Goal: Transaction & Acquisition: Purchase product/service

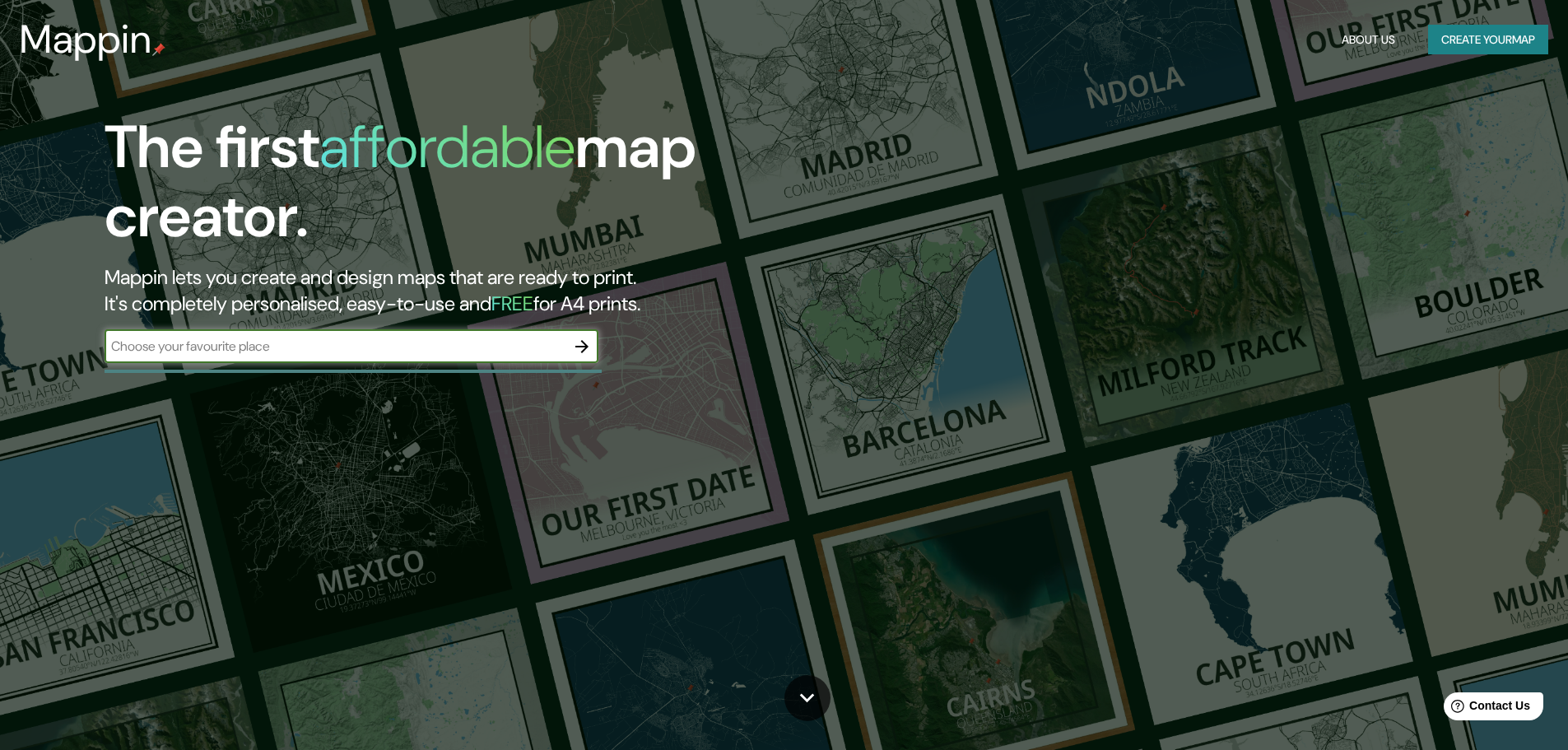
click at [286, 352] on input "text" at bounding box center [335, 346] width 461 height 19
type input "d"
type input "[GEOGRAPHIC_DATA]"
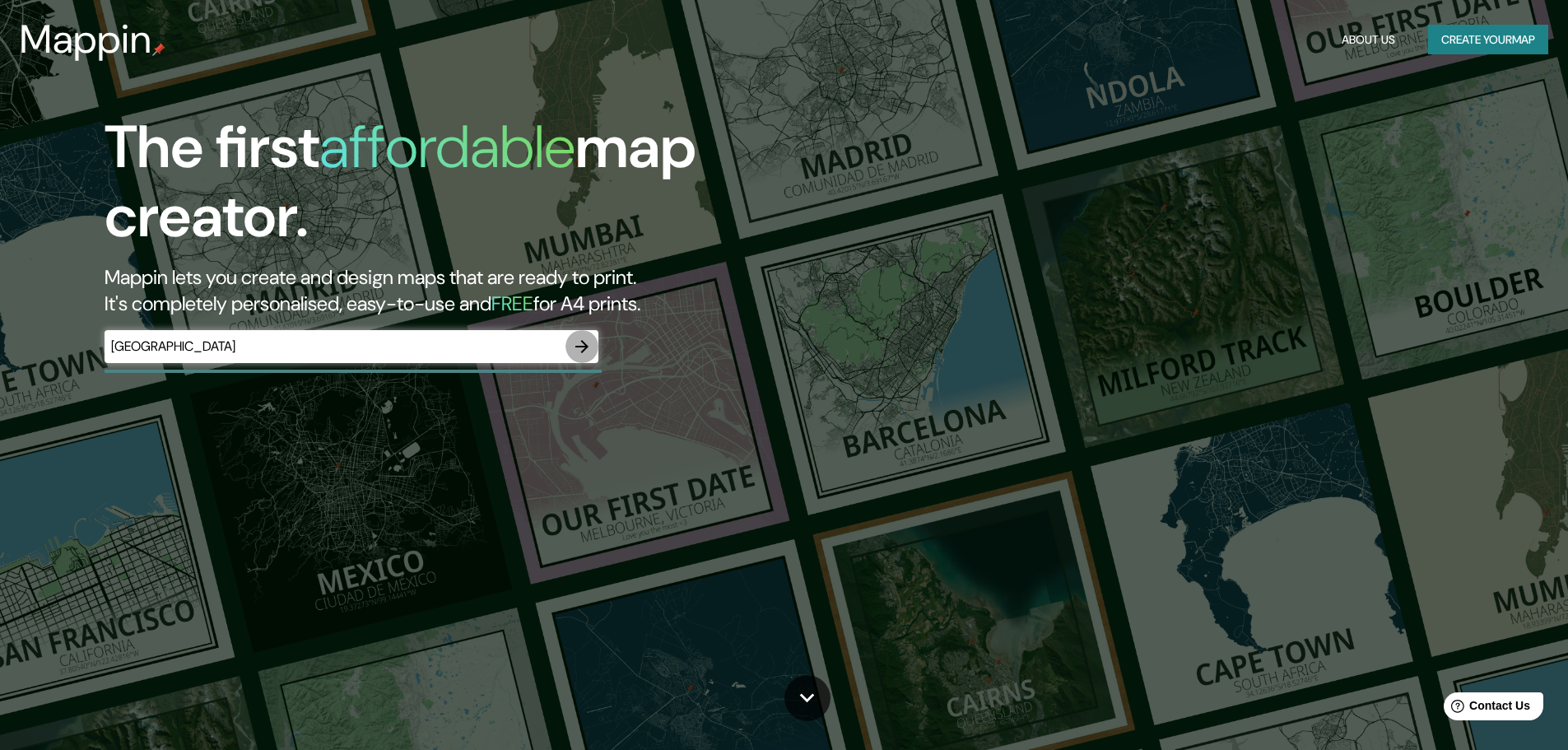
click at [585, 345] on icon "button" at bounding box center [582, 346] width 13 height 13
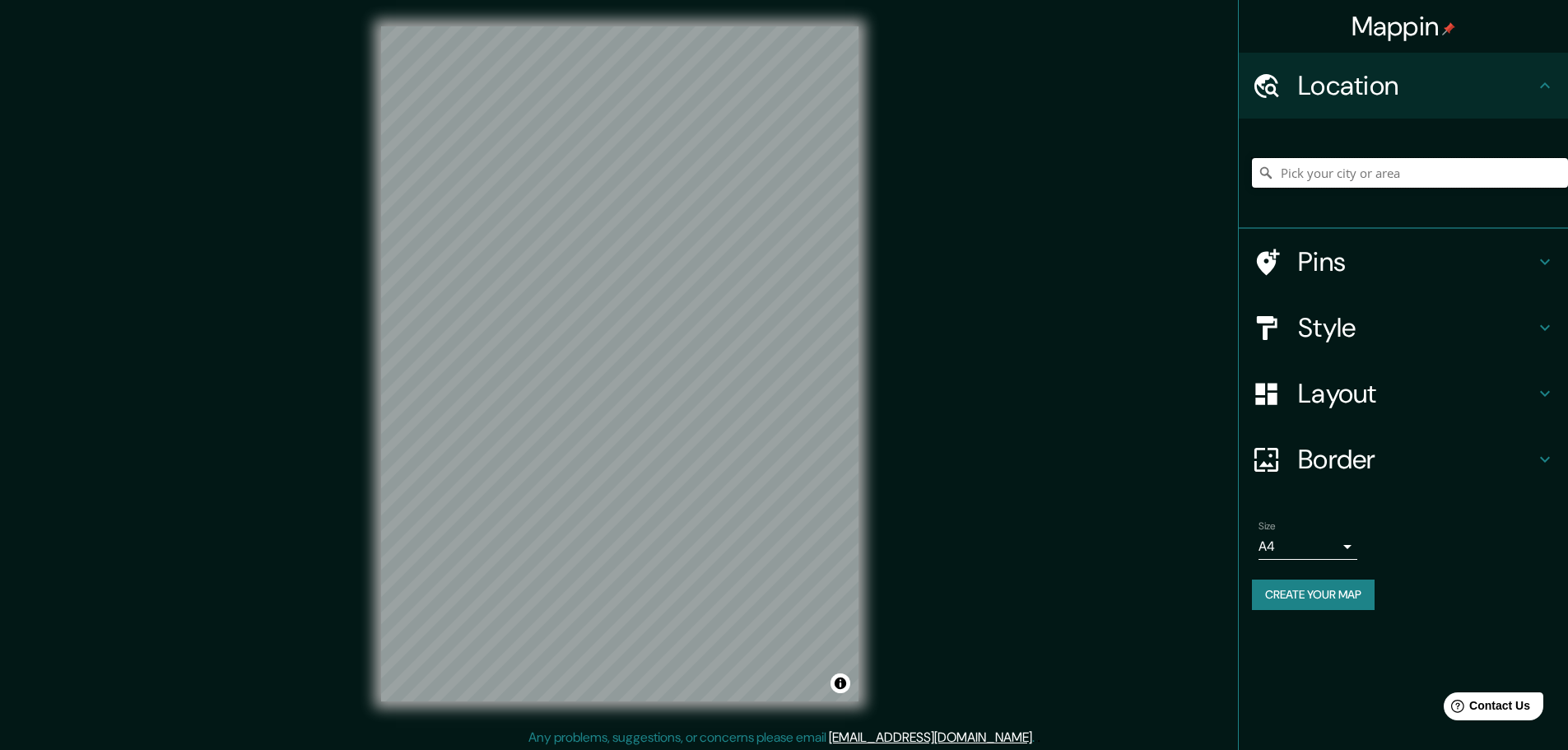
click at [1307, 171] on input "Pick your city or area" at bounding box center [1409, 172] width 316 height 30
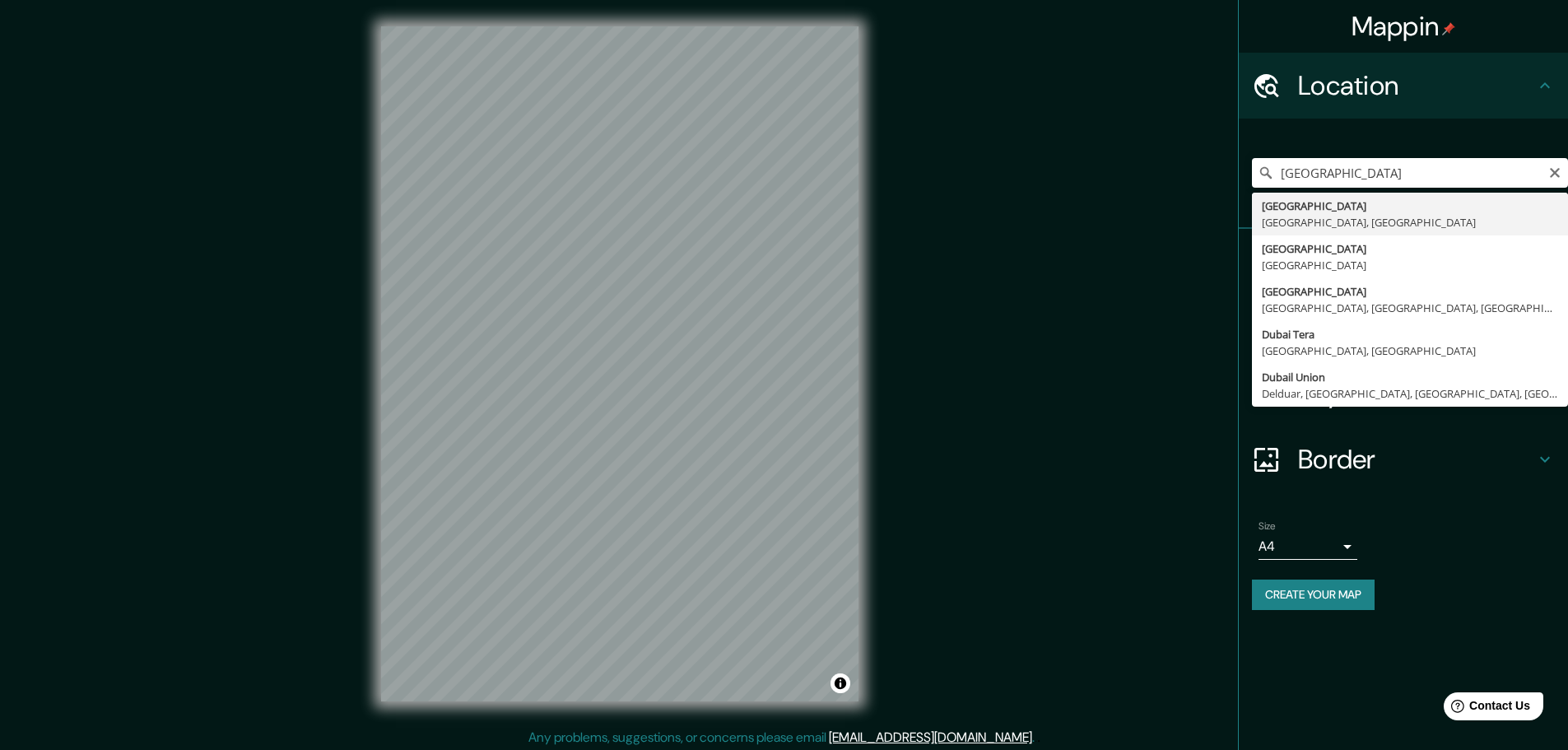
type input "[GEOGRAPHIC_DATA], [GEOGRAPHIC_DATA], [GEOGRAPHIC_DATA]"
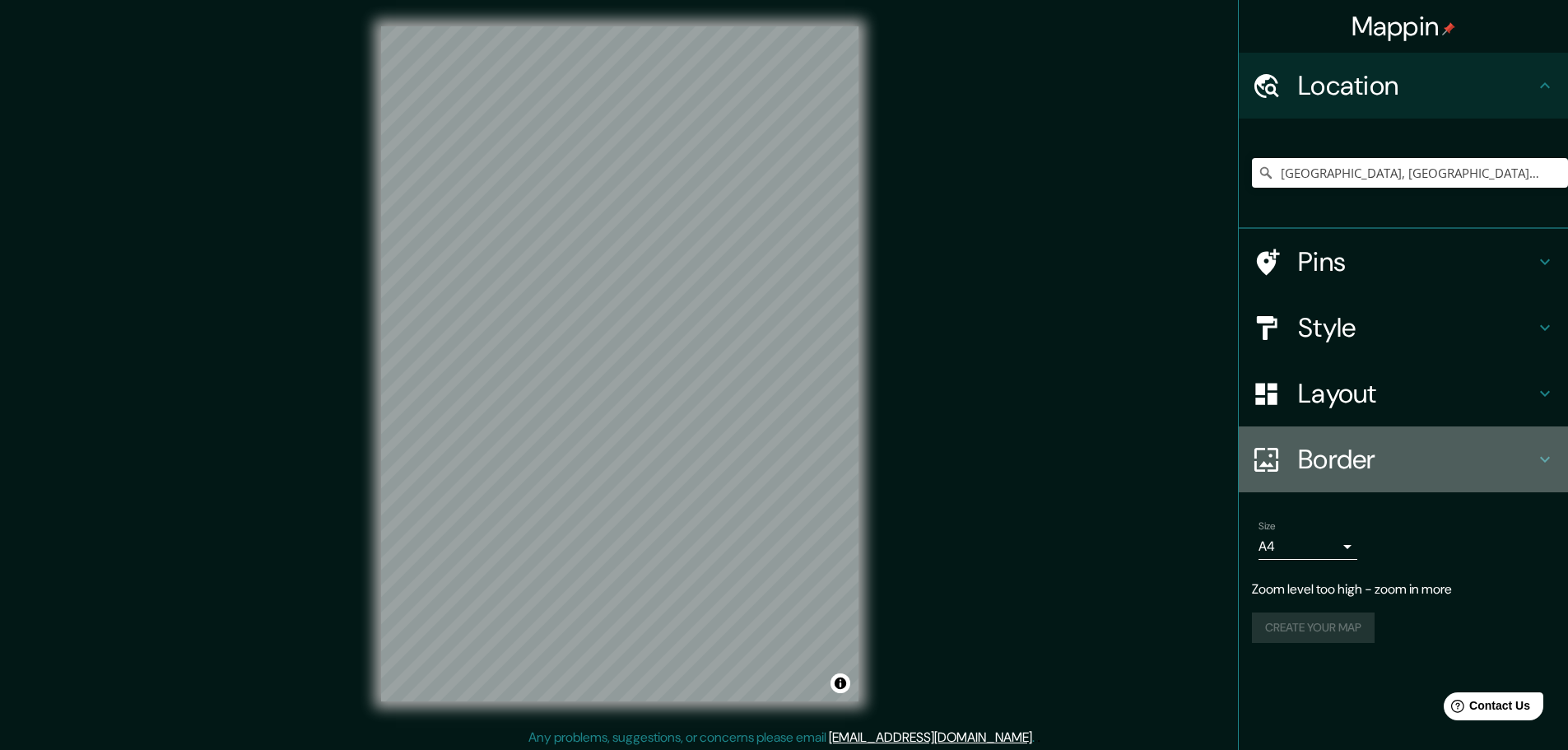
click at [1304, 459] on h4 "Border" at bounding box center [1417, 459] width 237 height 33
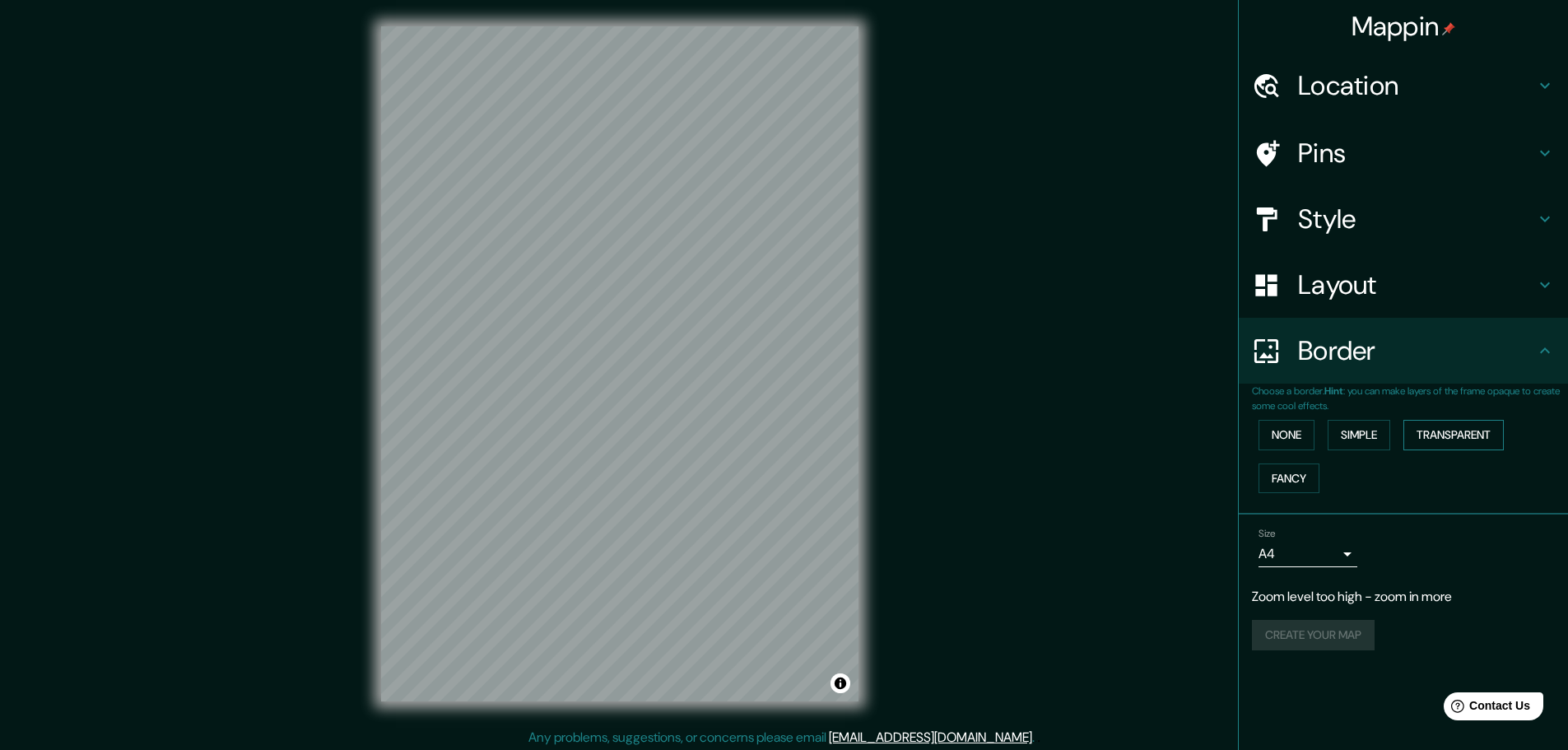
click at [1457, 432] on button "Transparent" at bounding box center [1454, 435] width 100 height 30
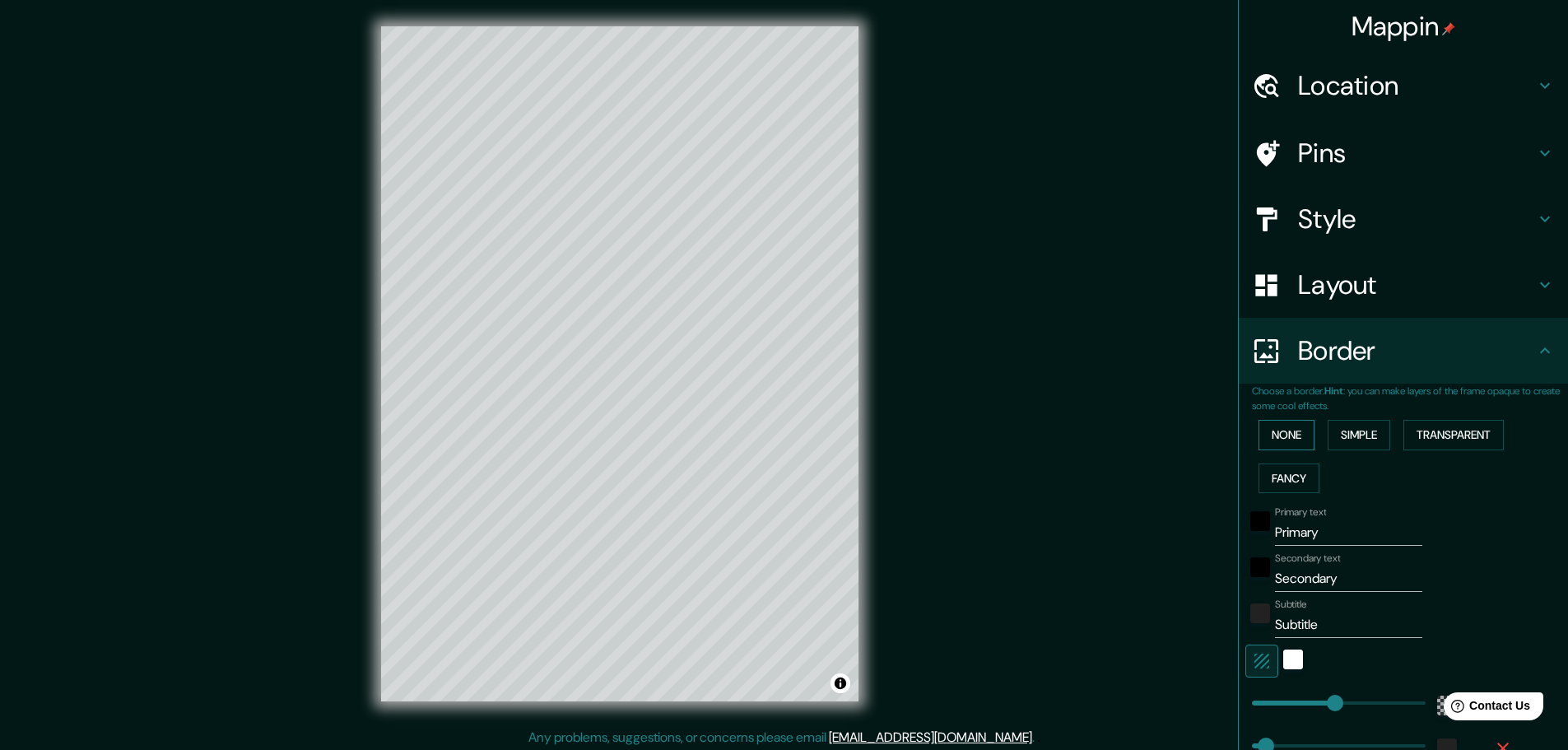
click at [1276, 439] on button "None" at bounding box center [1286, 435] width 56 height 30
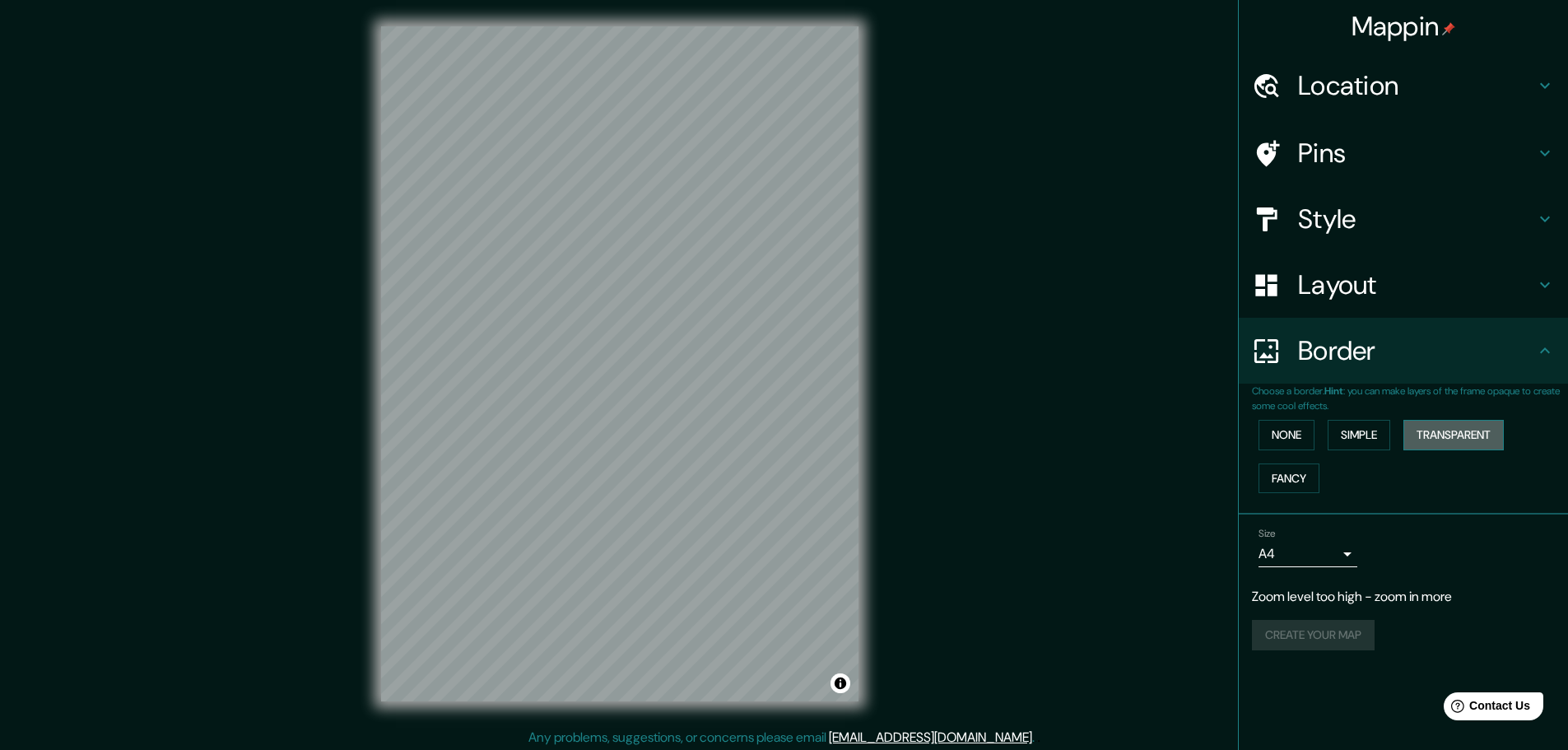
click at [1449, 436] on button "Transparent" at bounding box center [1454, 435] width 100 height 30
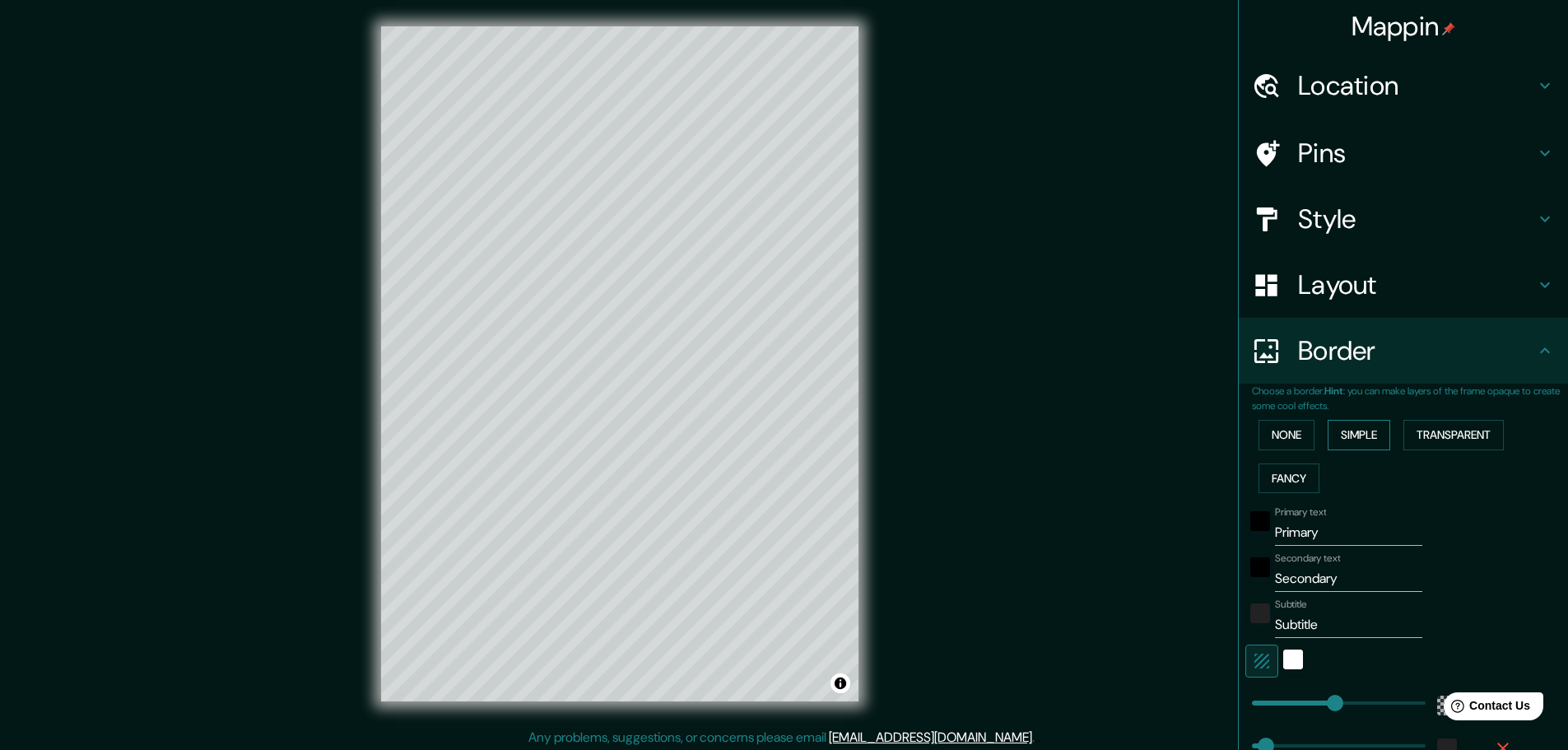
click at [1351, 437] on button "Simple" at bounding box center [1358, 435] width 63 height 30
click at [1285, 438] on button "None" at bounding box center [1286, 435] width 56 height 30
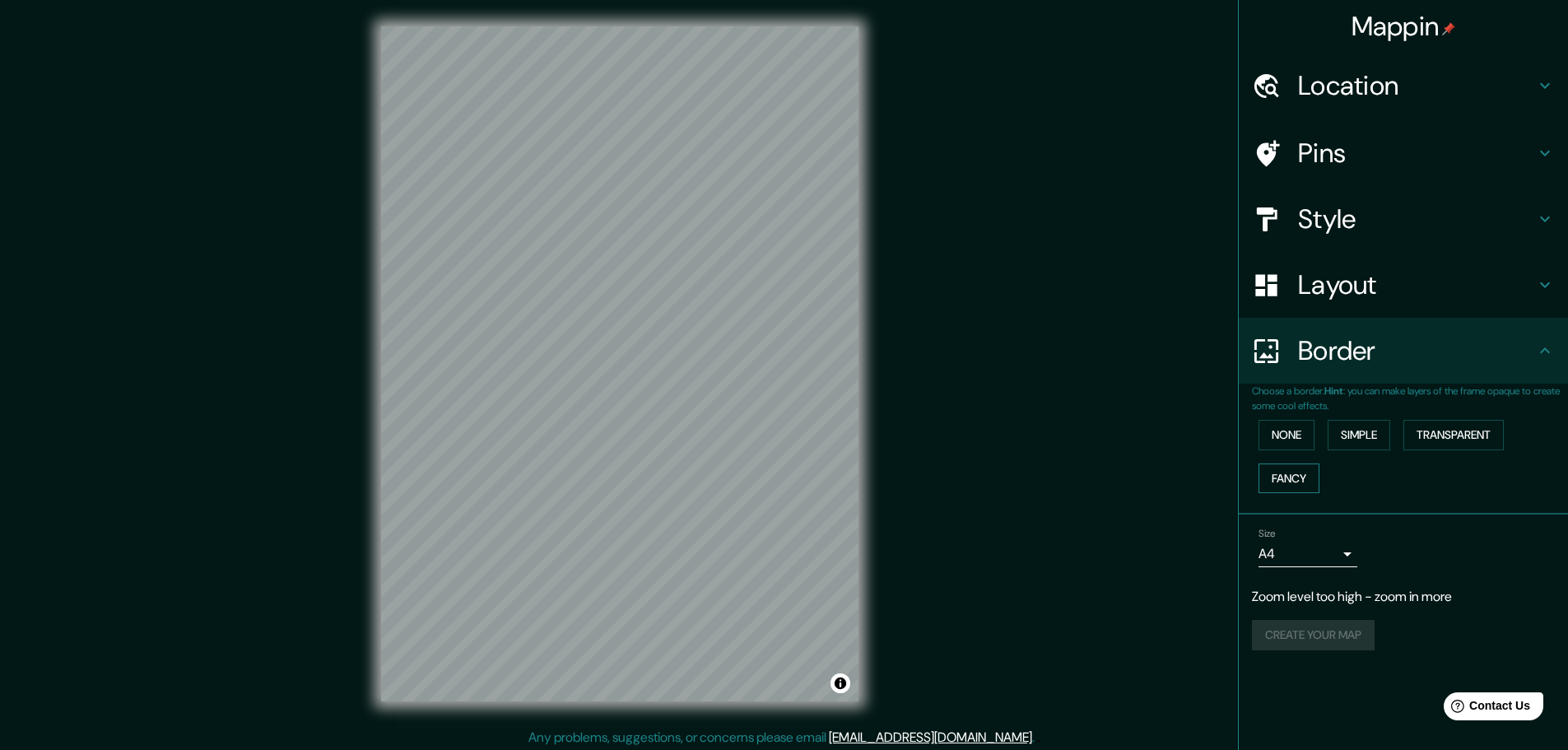
click at [1293, 482] on button "Fancy" at bounding box center [1289, 478] width 61 height 30
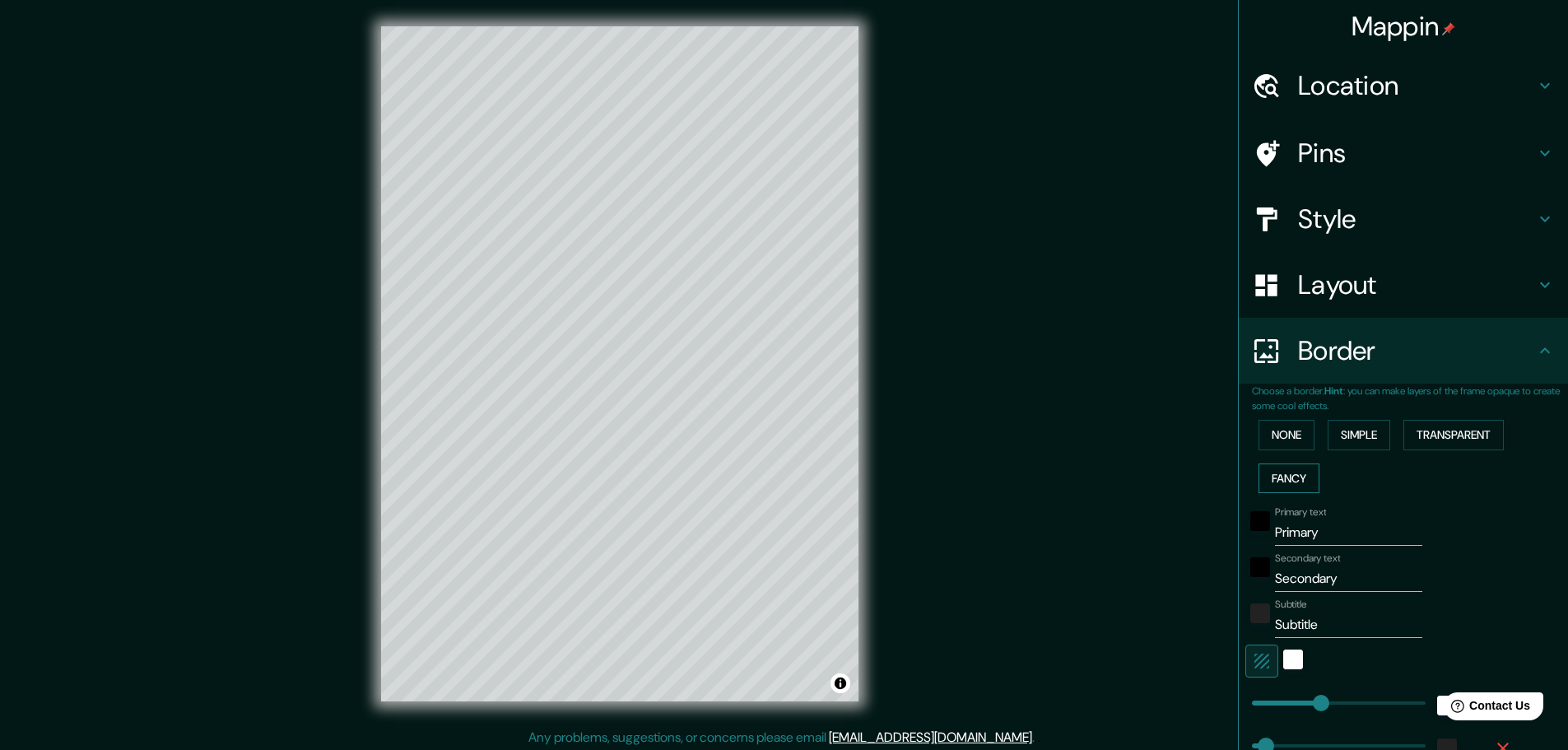
click at [1293, 482] on button "Fancy" at bounding box center [1289, 478] width 61 height 30
type input "46"
type input "23"
click at [1282, 284] on div at bounding box center [1275, 285] width 46 height 29
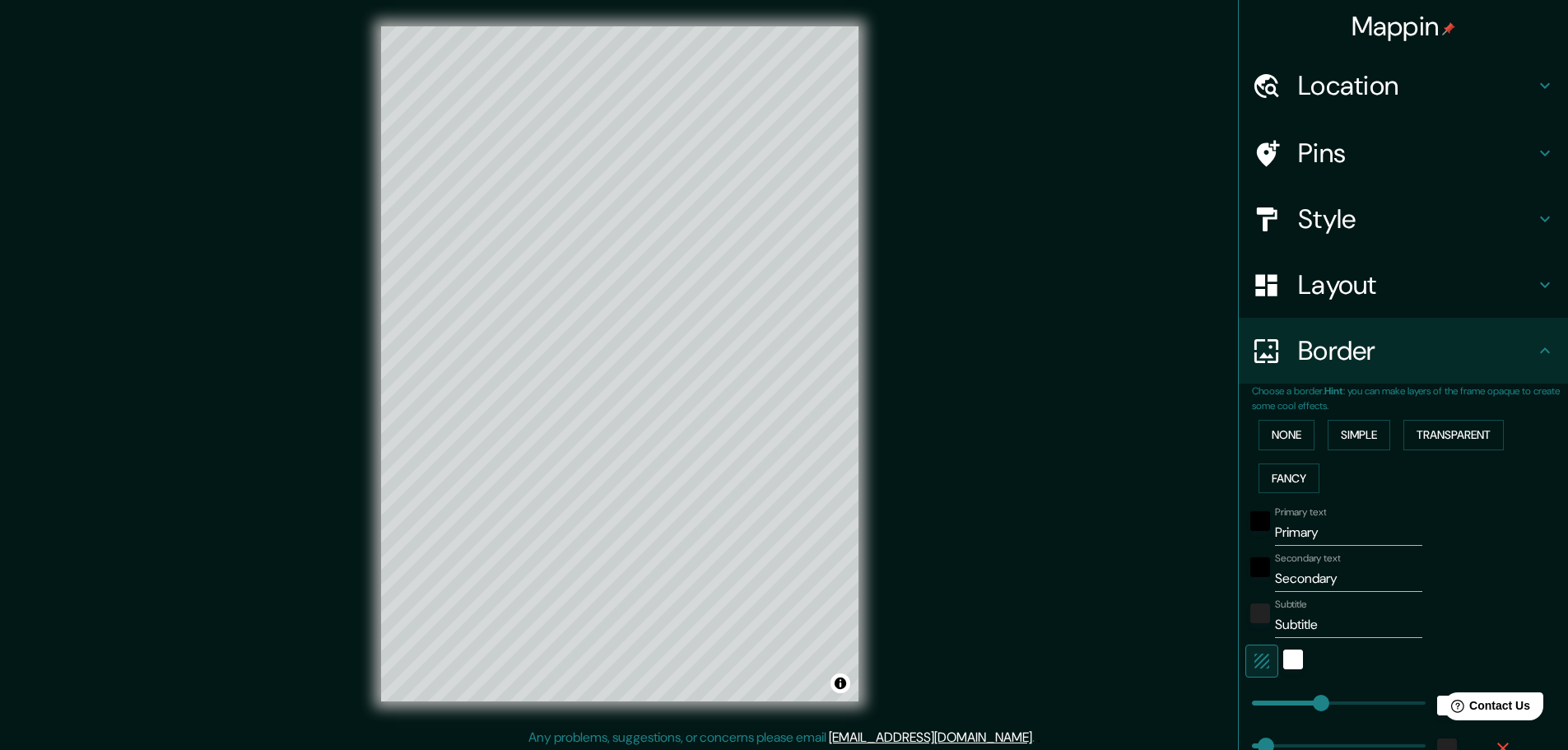
type input "46"
type input "23"
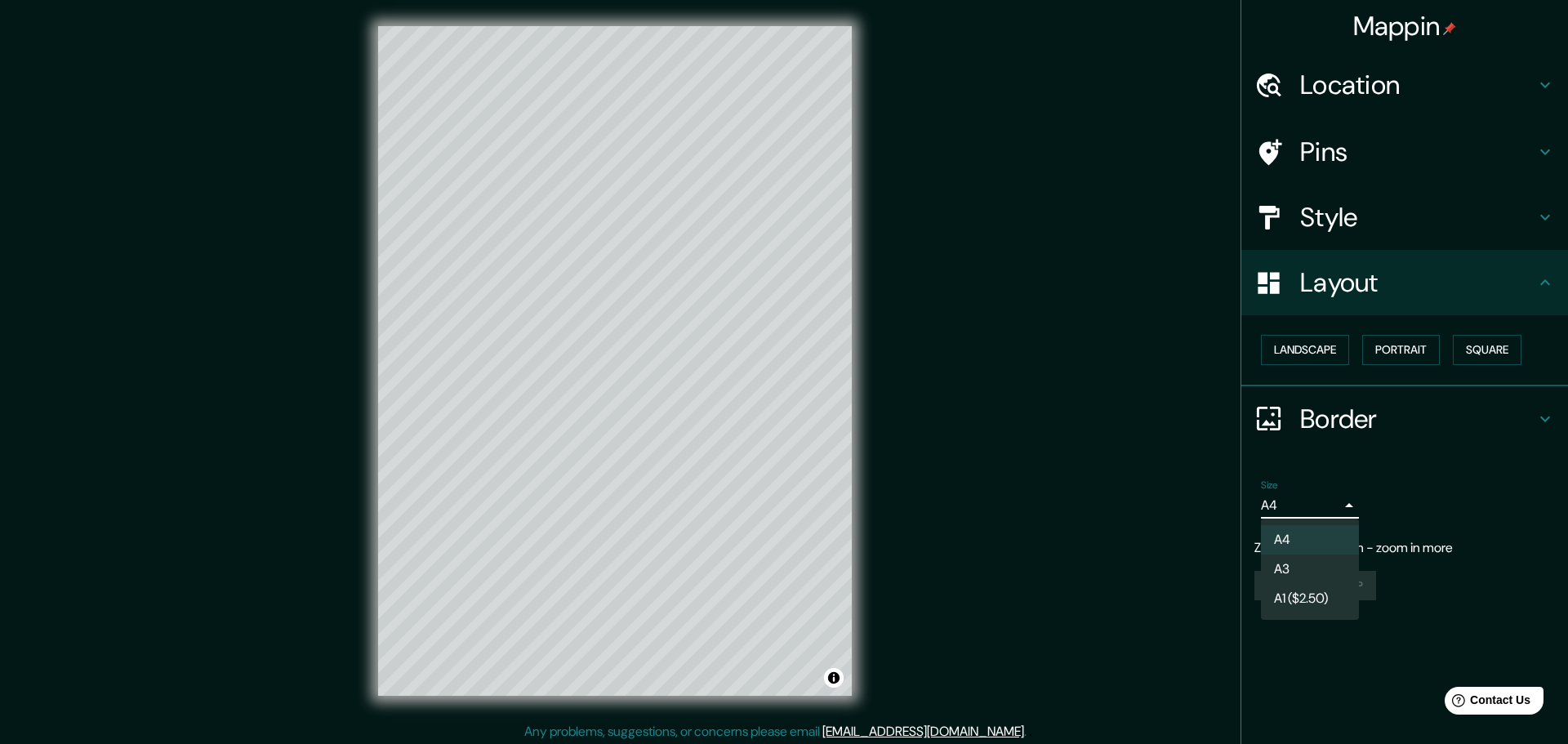
click at [1338, 505] on body "Mappin Location [GEOGRAPHIC_DATA], [GEOGRAPHIC_DATA], [GEOGRAPHIC_DATA] Pins St…" at bounding box center [784, 372] width 1568 height 744
click at [1283, 564] on li "A3" at bounding box center [1310, 570] width 98 height 30
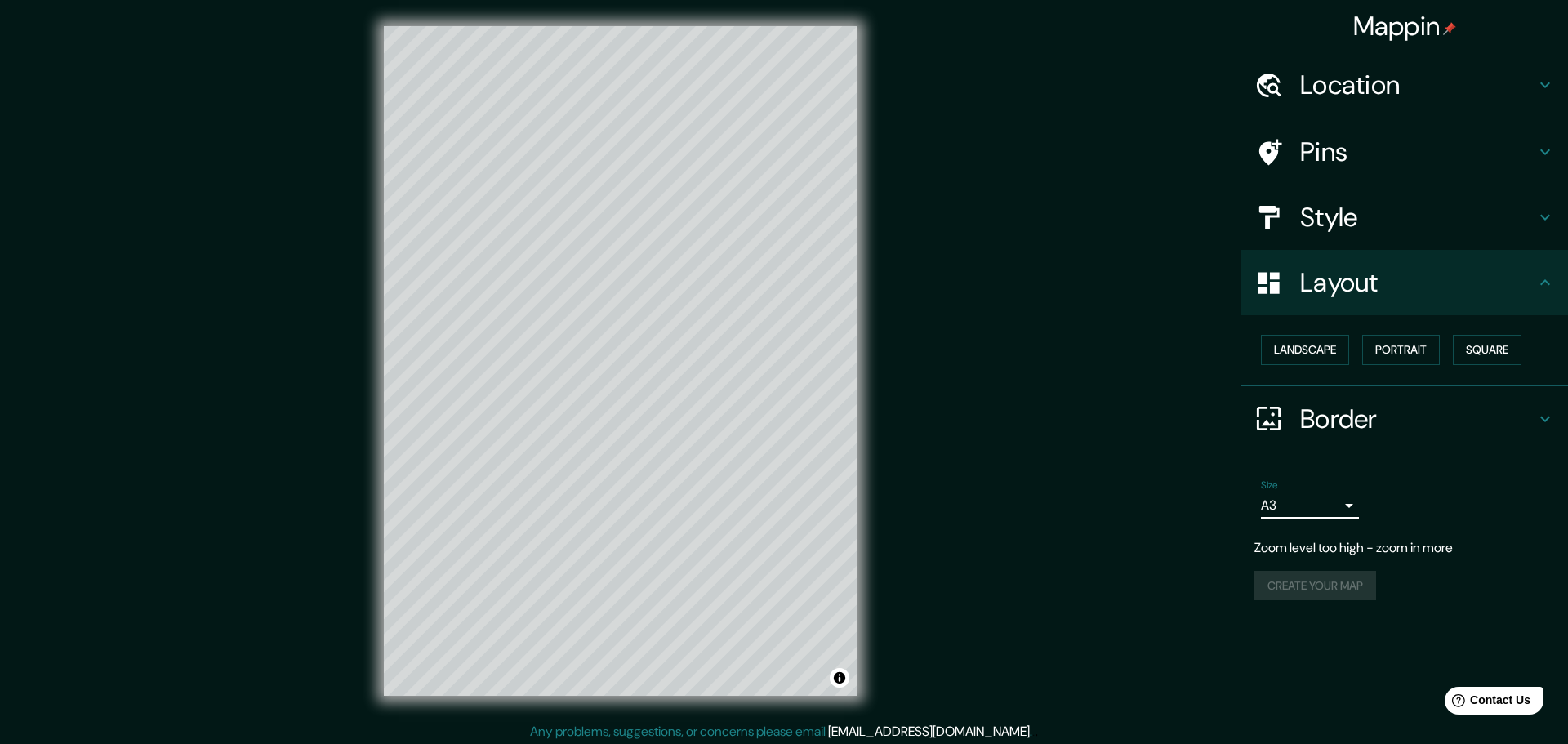
click at [1333, 496] on body "Mappin Location [GEOGRAPHIC_DATA], [GEOGRAPHIC_DATA], [GEOGRAPHIC_DATA] Pins St…" at bounding box center [784, 372] width 1568 height 744
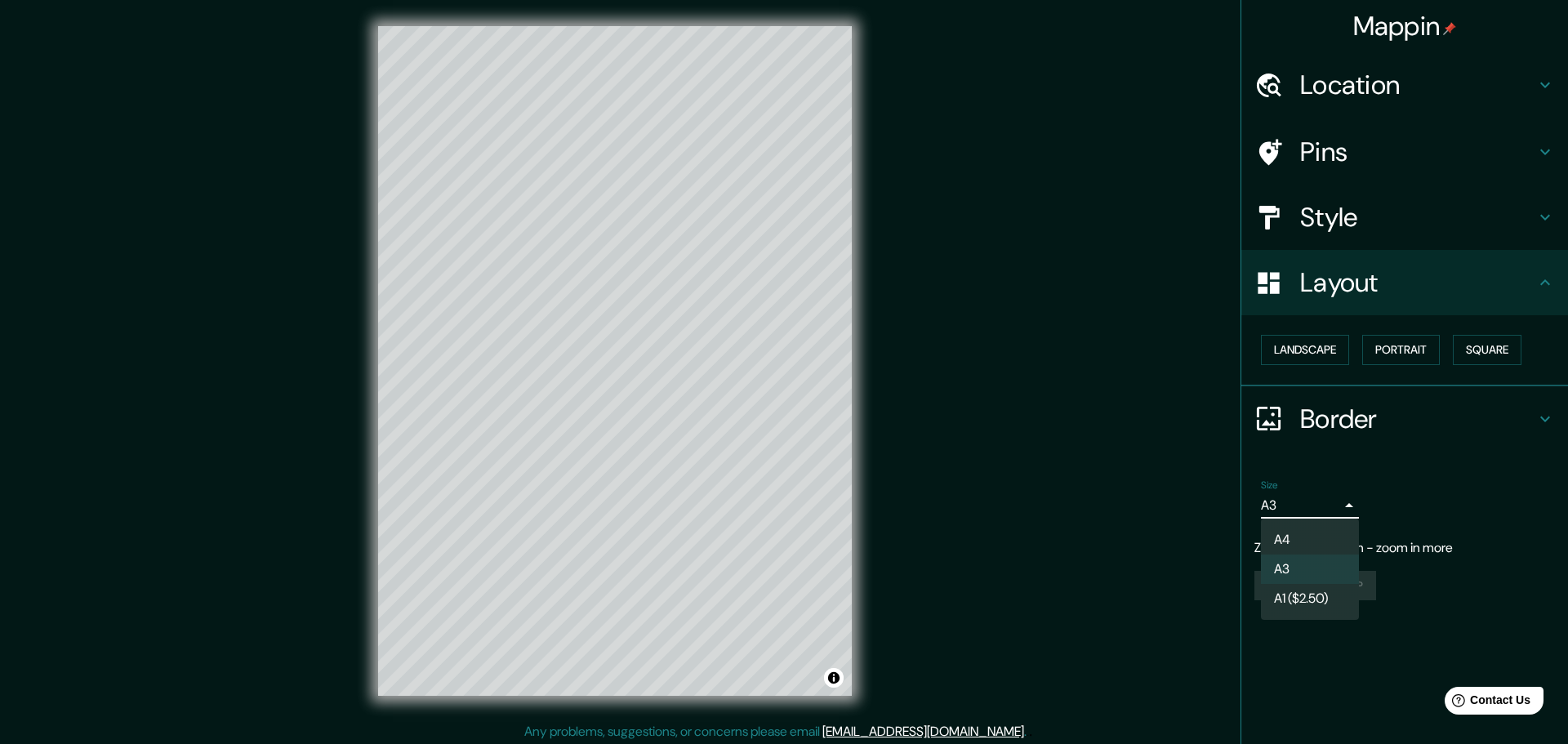
click at [1315, 600] on li "A1 ($2.50)" at bounding box center [1310, 598] width 98 height 30
click at [1312, 505] on body "Mappin Location [GEOGRAPHIC_DATA], [GEOGRAPHIC_DATA], [GEOGRAPHIC_DATA] Pins St…" at bounding box center [784, 372] width 1568 height 744
click at [1298, 537] on li "A4" at bounding box center [1310, 540] width 98 height 30
type input "single"
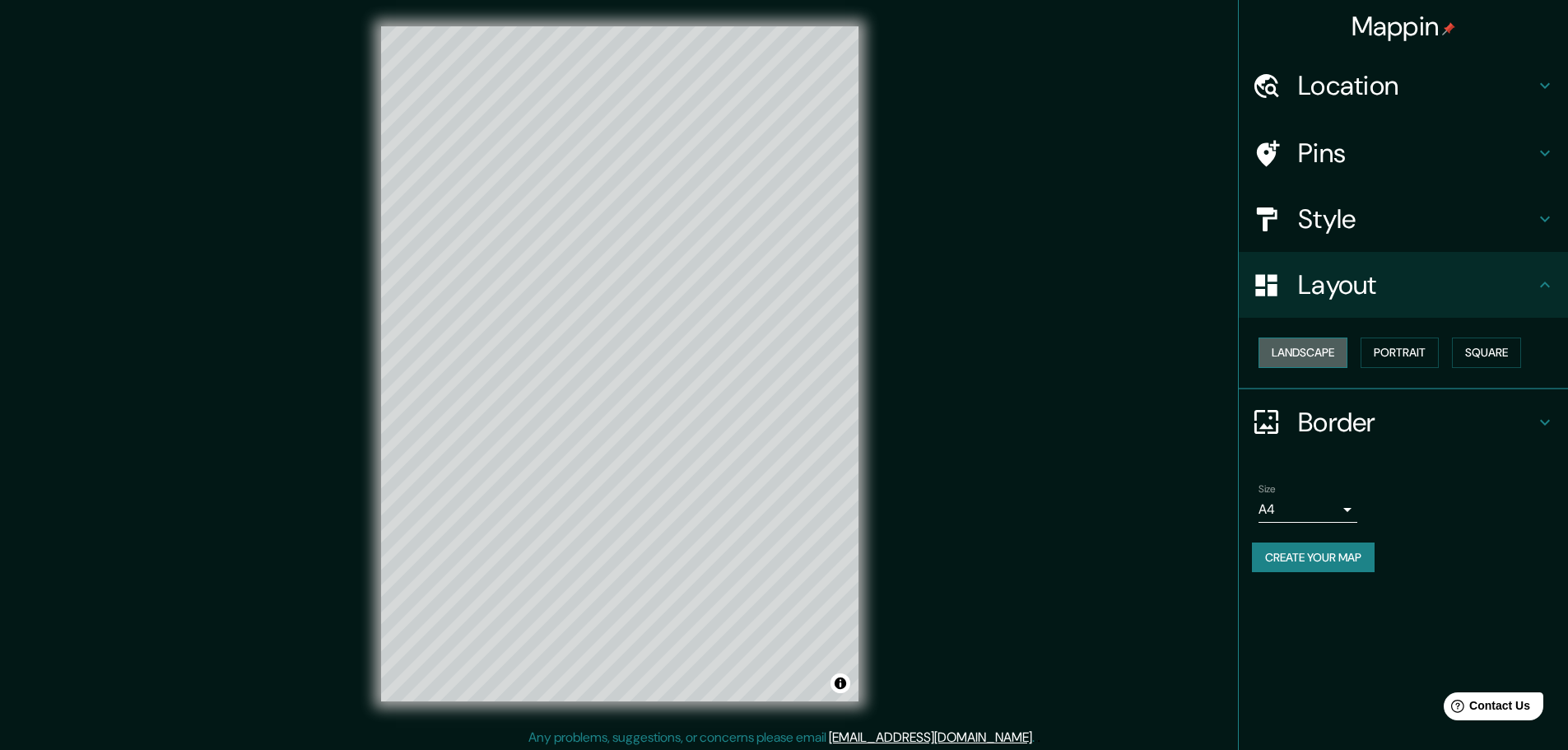
click at [1284, 357] on button "Landscape" at bounding box center [1304, 352] width 89 height 30
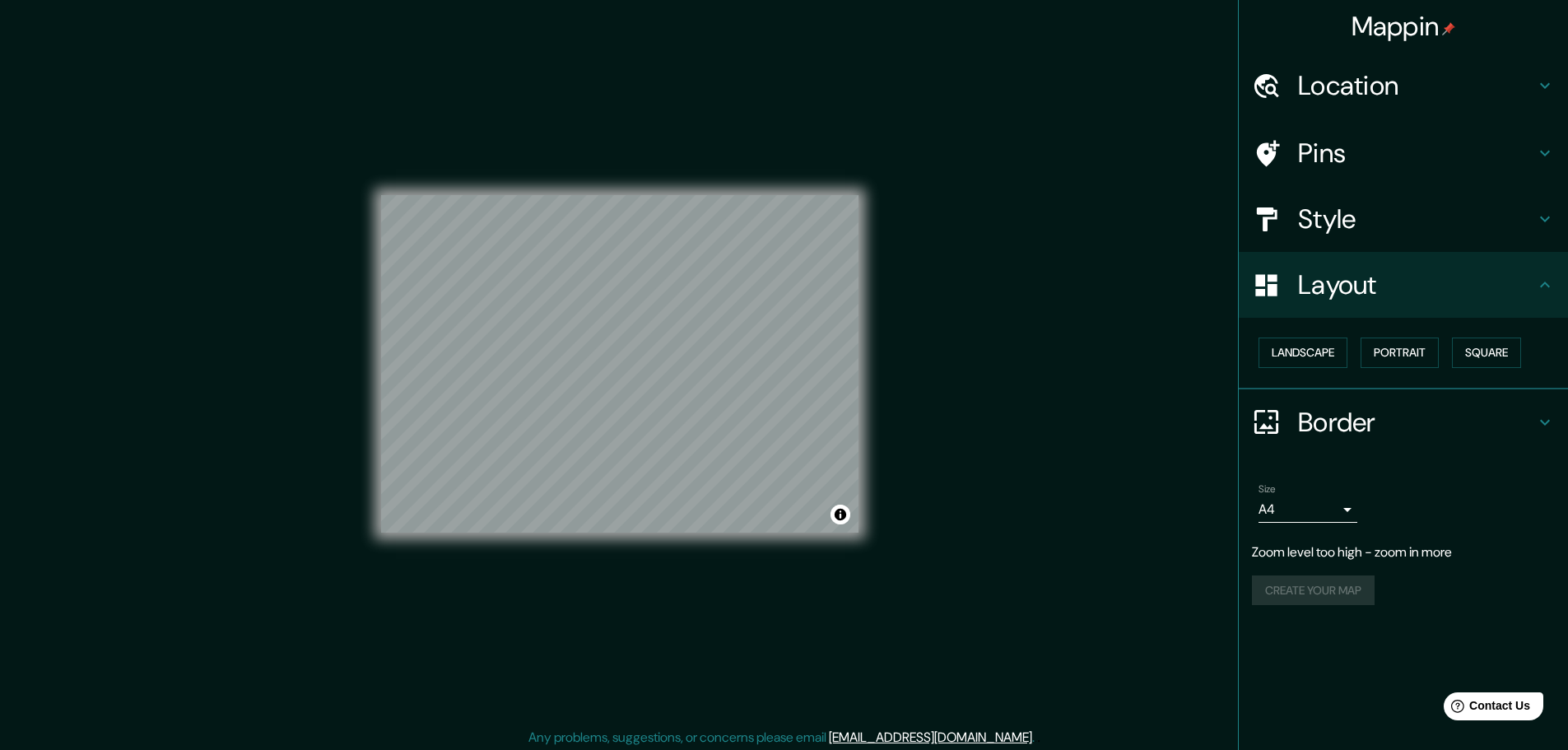
click at [771, 551] on div "© Mapbox © OpenStreetMap Improve this map" at bounding box center [620, 364] width 477 height 675
click at [859, 570] on div "© Mapbox © OpenStreetMap Improve this map" at bounding box center [620, 364] width 530 height 728
